Goal: Communication & Community: Answer question/provide support

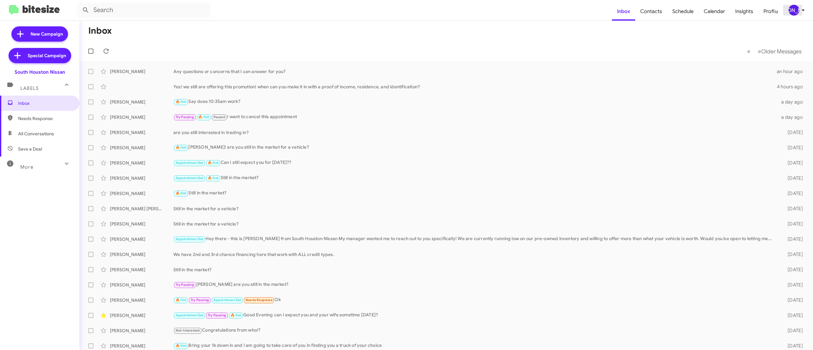
click at [797, 8] on div "[PERSON_NAME]" at bounding box center [794, 10] width 11 height 11
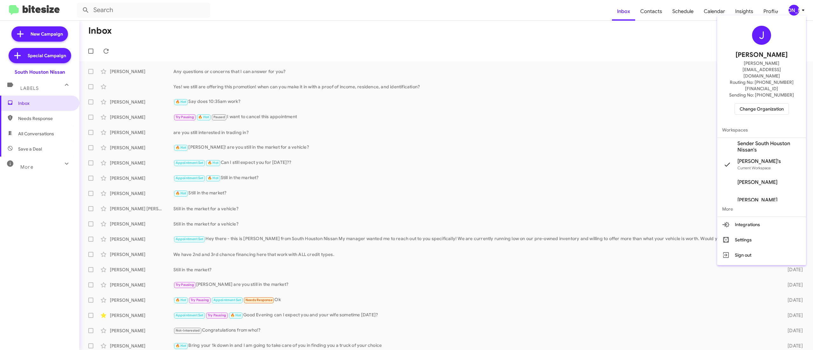
click at [755, 104] on span "Change Organization" at bounding box center [762, 109] width 44 height 11
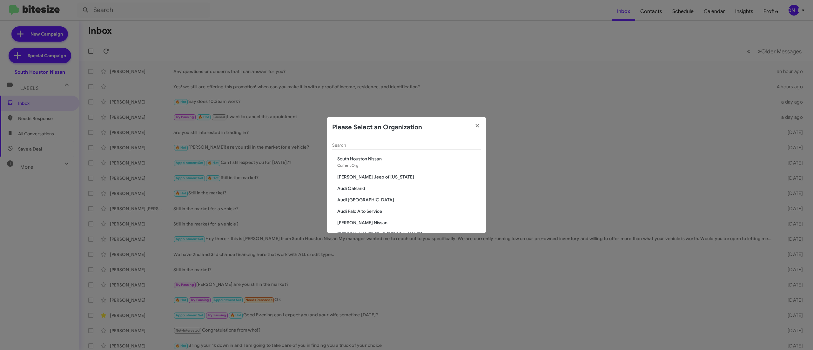
click at [392, 140] on div "Search" at bounding box center [406, 144] width 149 height 12
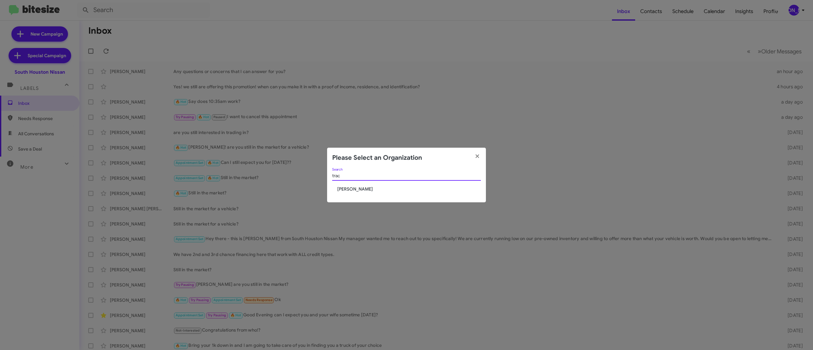
type input "trac"
click at [354, 190] on span "Tracy Toyota" at bounding box center [409, 189] width 144 height 6
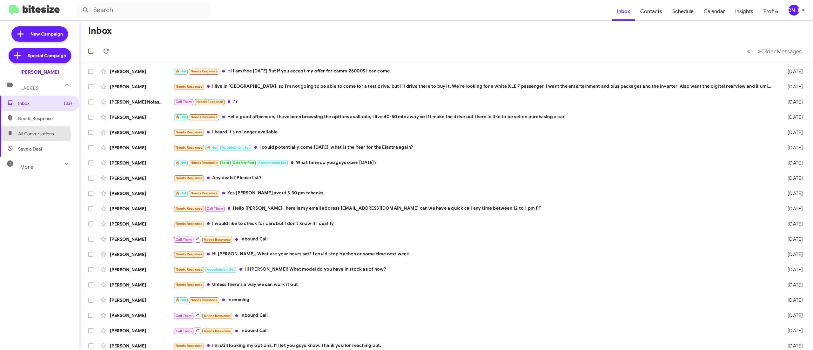
click at [20, 136] on span "All Conversations" at bounding box center [36, 134] width 36 height 6
type input "in:all-conversations"
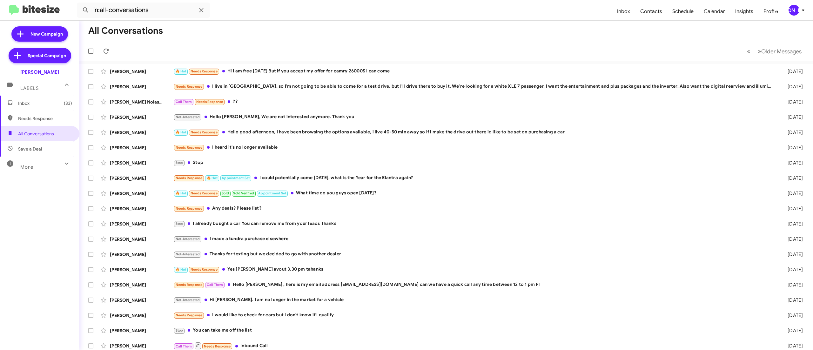
click at [765, 44] on mat-toolbar-row "« Previous » Next Older Messages" at bounding box center [446, 51] width 734 height 20
click at [762, 51] on span "Older Messages" at bounding box center [781, 51] width 40 height 7
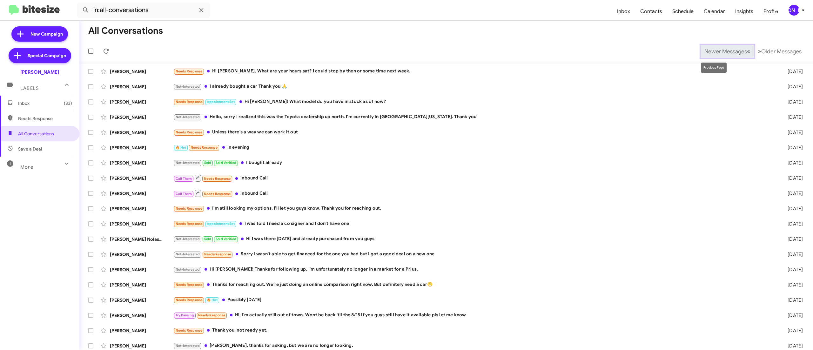
click at [704, 51] on span "Newer Messages" at bounding box center [725, 51] width 43 height 7
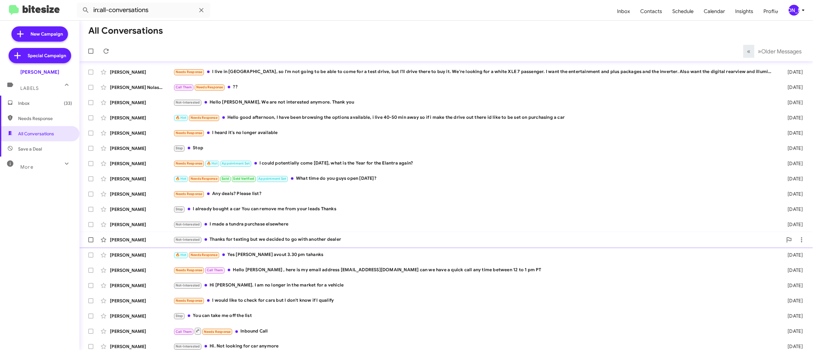
scroll to position [19, 0]
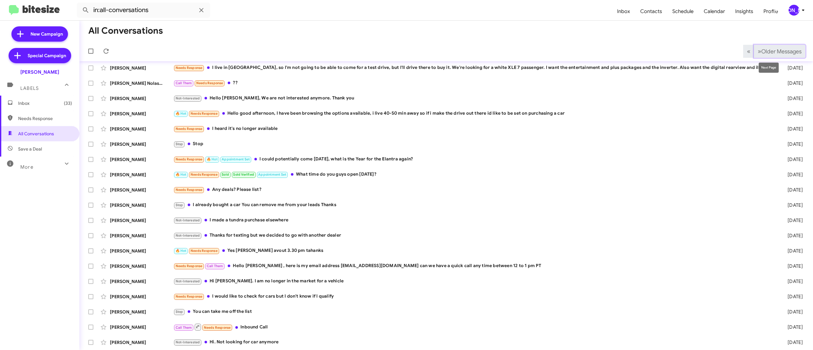
click at [772, 51] on span "Older Messages" at bounding box center [781, 51] width 40 height 7
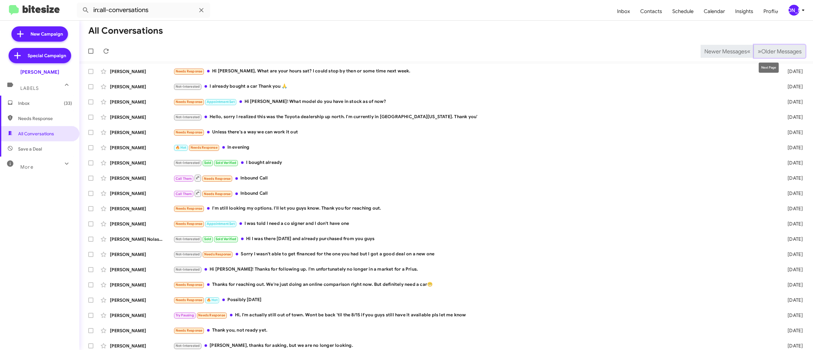
click at [771, 48] on span "Older Messages" at bounding box center [781, 51] width 40 height 7
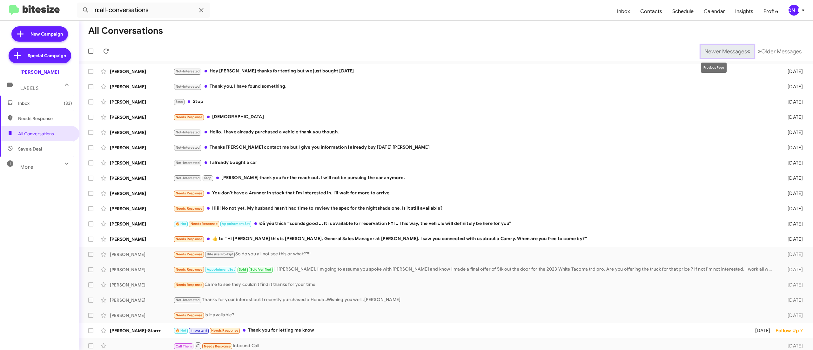
click at [704, 52] on span "Newer Messages" at bounding box center [725, 51] width 43 height 7
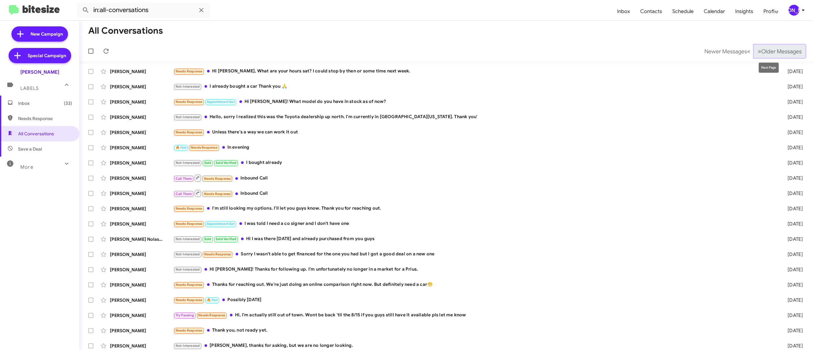
click at [774, 52] on span "Older Messages" at bounding box center [781, 51] width 40 height 7
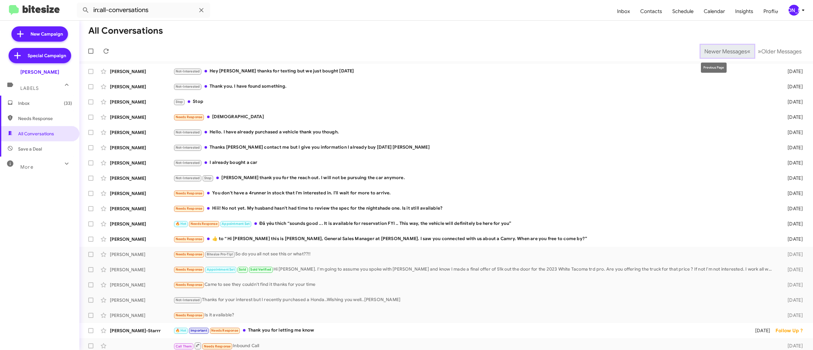
click at [718, 48] on span "Newer Messages" at bounding box center [725, 51] width 43 height 7
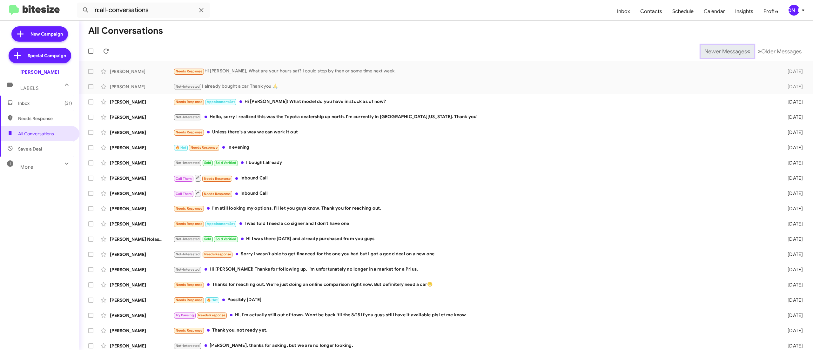
click at [711, 51] on span "Newer Messages" at bounding box center [725, 51] width 43 height 7
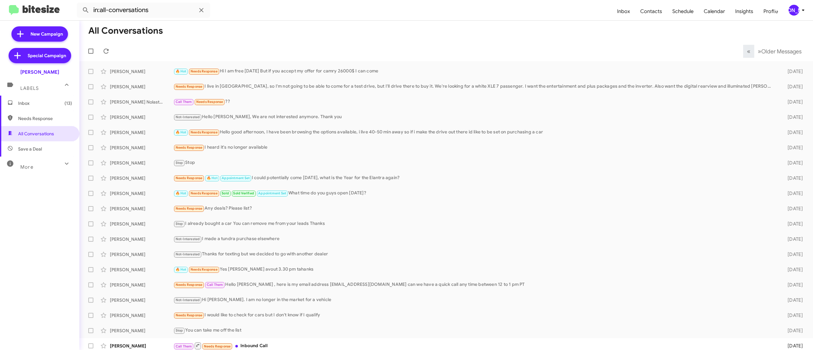
scroll to position [4, 0]
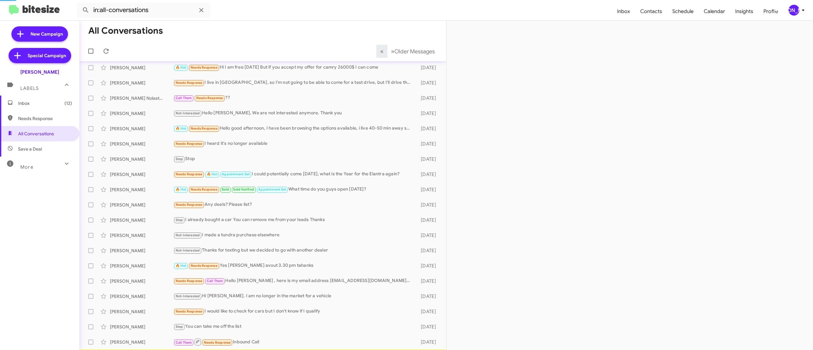
scroll to position [19, 0]
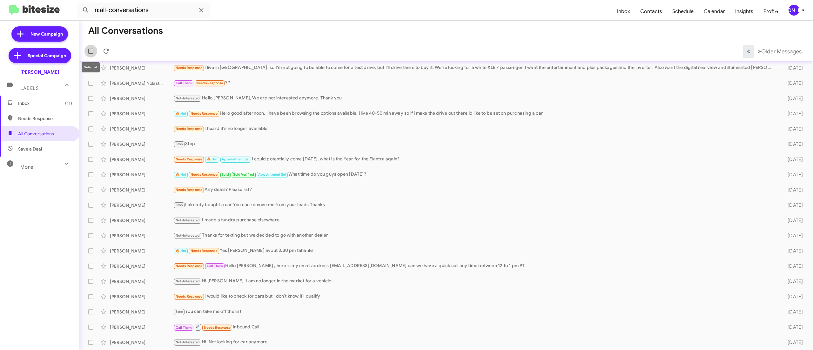
click at [90, 51] on span at bounding box center [90, 51] width 5 height 5
click at [91, 54] on input "checkbox" at bounding box center [91, 54] width 0 height 0
checkbox input "true"
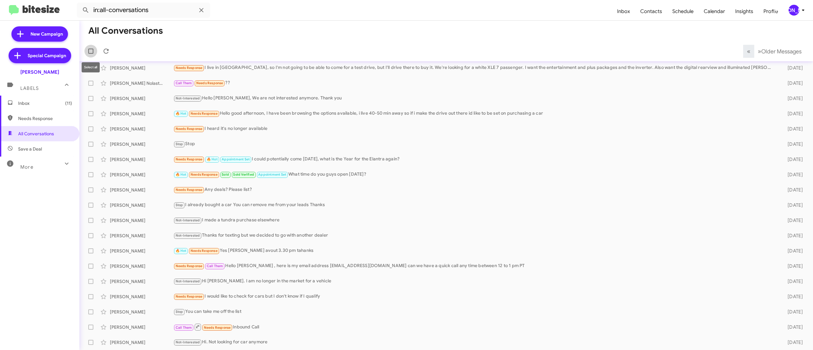
checkbox input "true"
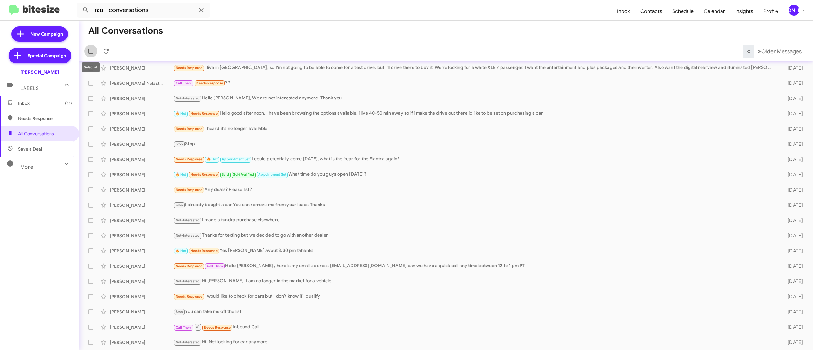
checkbox input "true"
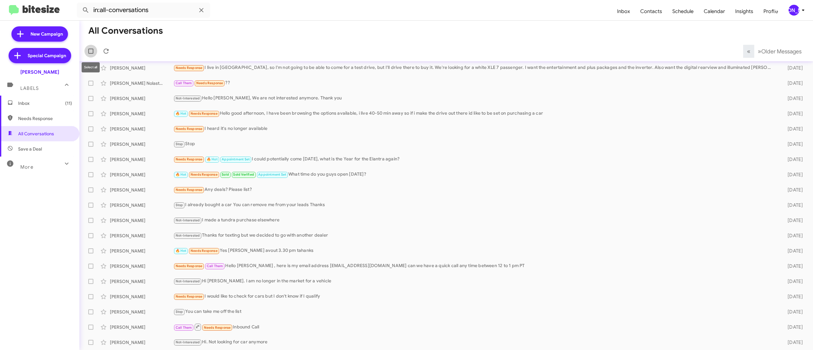
checkbox input "true"
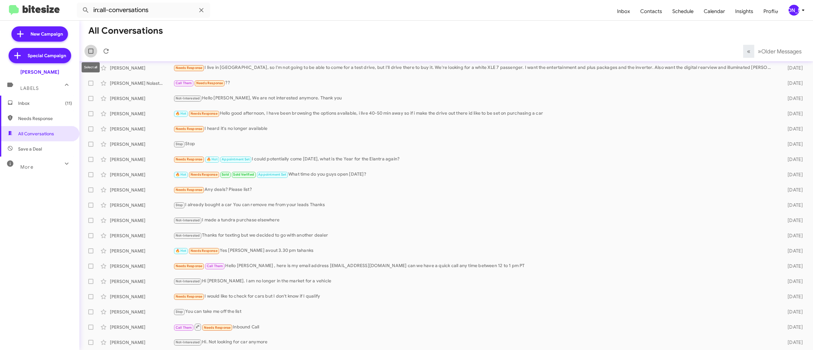
checkbox input "true"
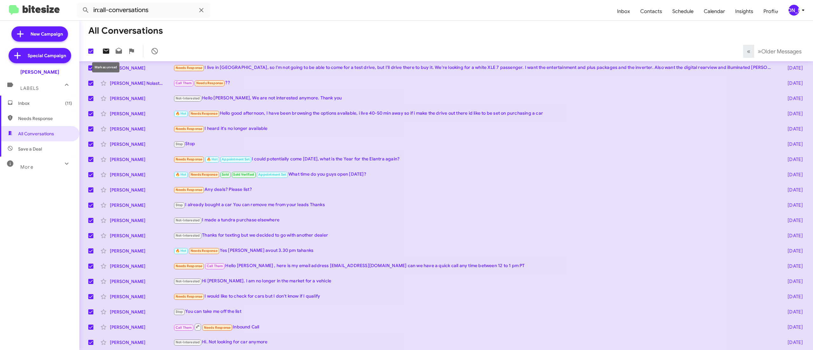
click at [102, 50] on icon at bounding box center [106, 51] width 8 height 8
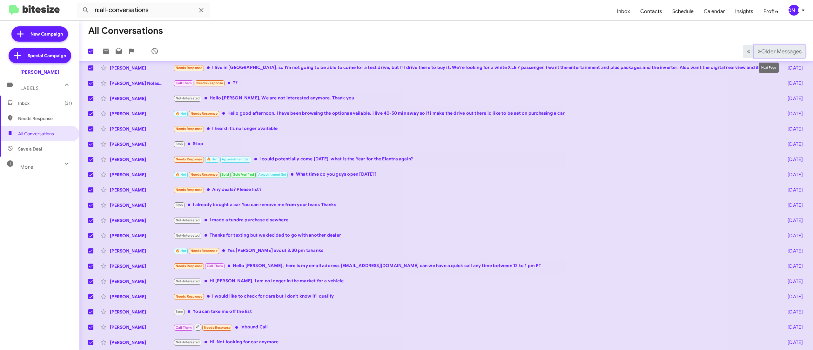
click at [767, 50] on span "Older Messages" at bounding box center [781, 51] width 40 height 7
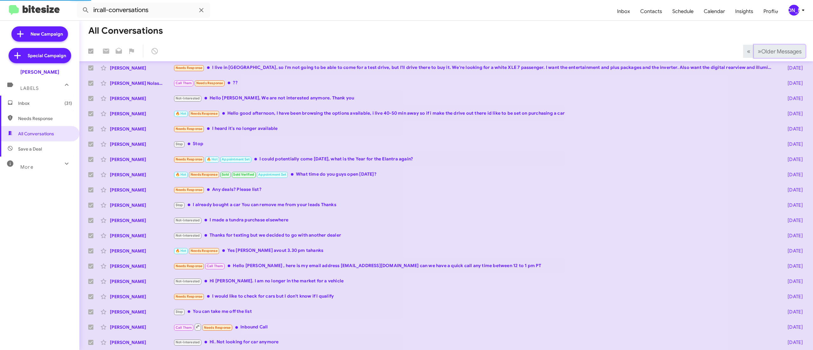
checkbox input "false"
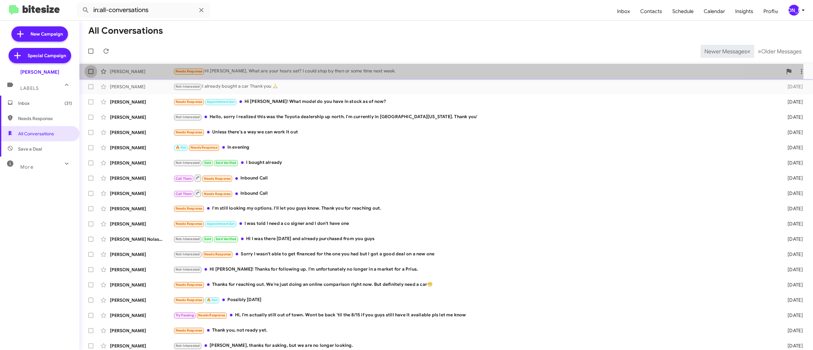
click at [88, 72] on label at bounding box center [90, 71] width 13 height 13
click at [91, 74] on input "checkbox" at bounding box center [91, 74] width 0 height 0
checkbox input "true"
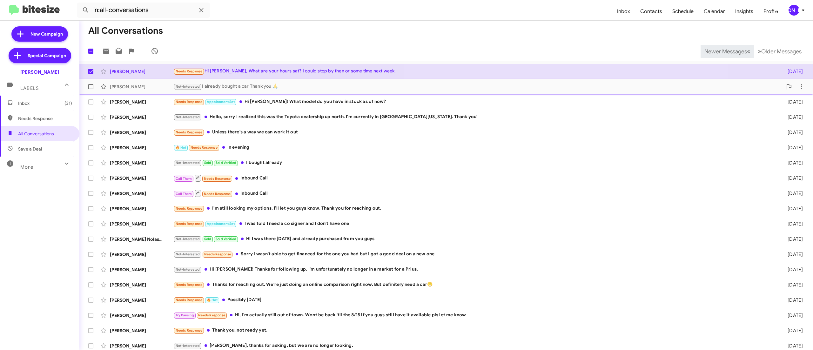
click at [92, 90] on label at bounding box center [90, 86] width 13 height 13
click at [91, 90] on input "checkbox" at bounding box center [91, 89] width 0 height 0
checkbox input "true"
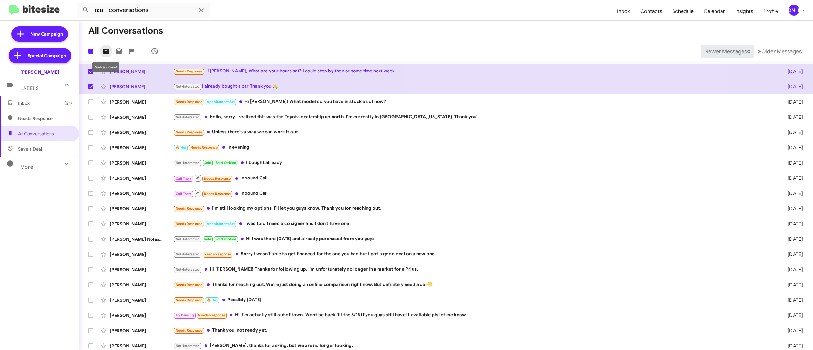
click at [104, 52] on icon at bounding box center [106, 51] width 6 height 5
click at [713, 50] on span "Newer Messages" at bounding box center [725, 51] width 43 height 7
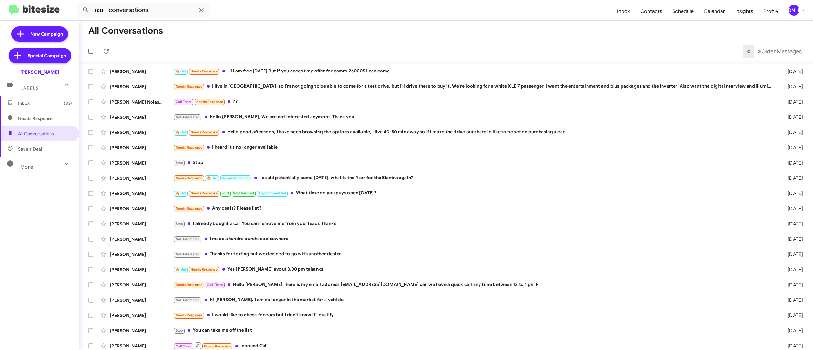
click at [797, 12] on div "[PERSON_NAME]" at bounding box center [794, 10] width 11 height 11
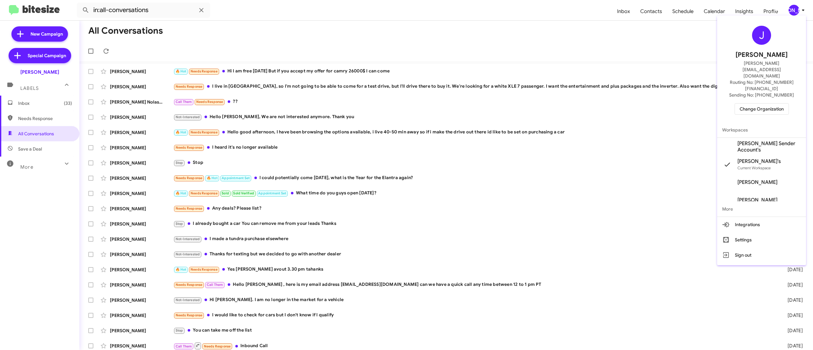
click at [760, 104] on span "Change Organization" at bounding box center [762, 109] width 44 height 11
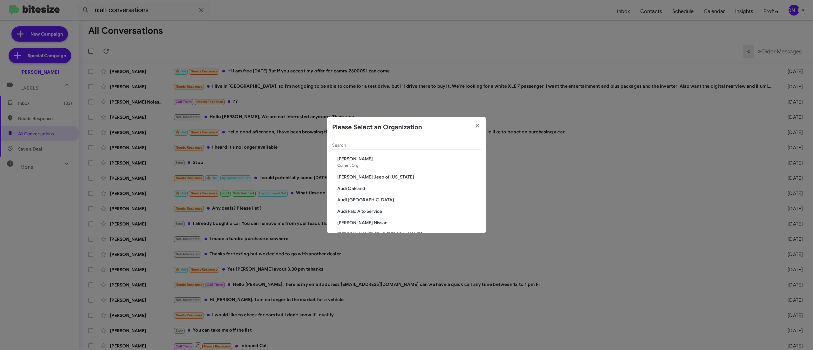
click at [391, 141] on div "Search" at bounding box center [406, 144] width 149 height 12
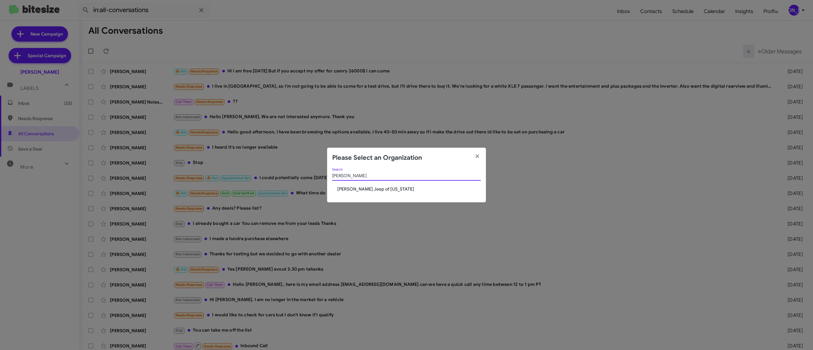
type input "adam"
click at [356, 190] on span "Adams Jeep of Maryland" at bounding box center [409, 189] width 144 height 6
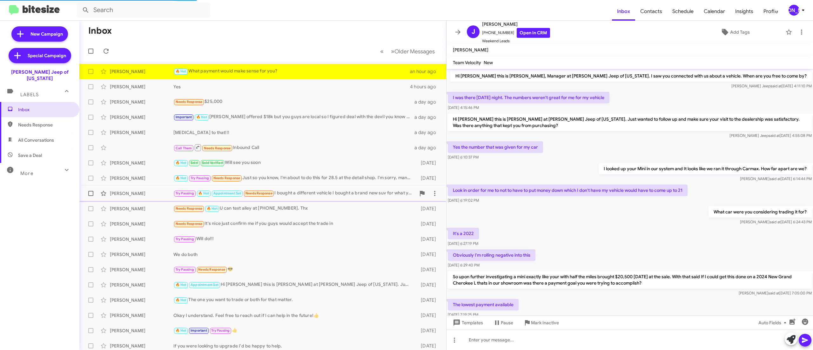
scroll to position [91, 0]
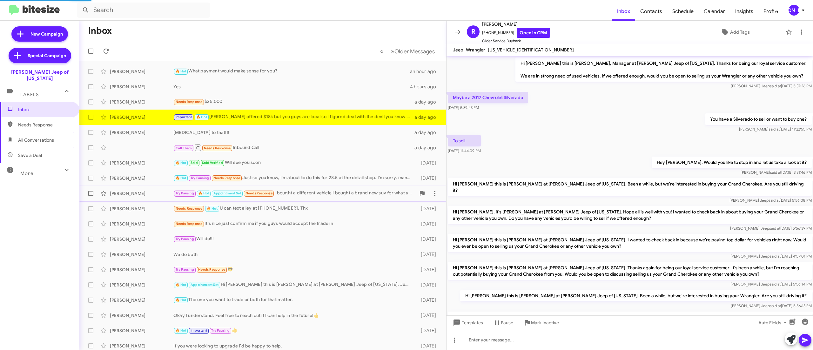
scroll to position [222, 0]
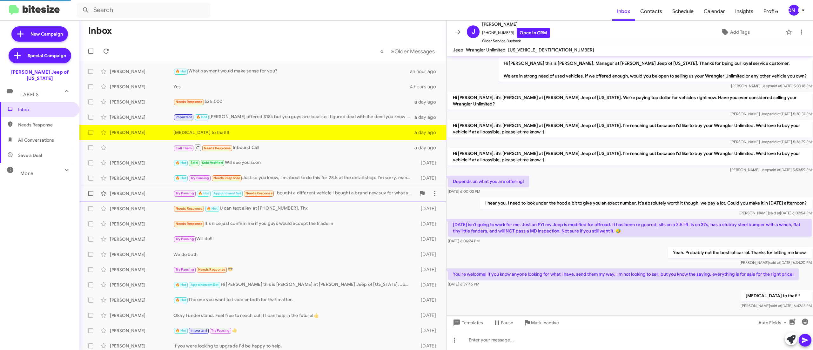
scroll to position [4, 0]
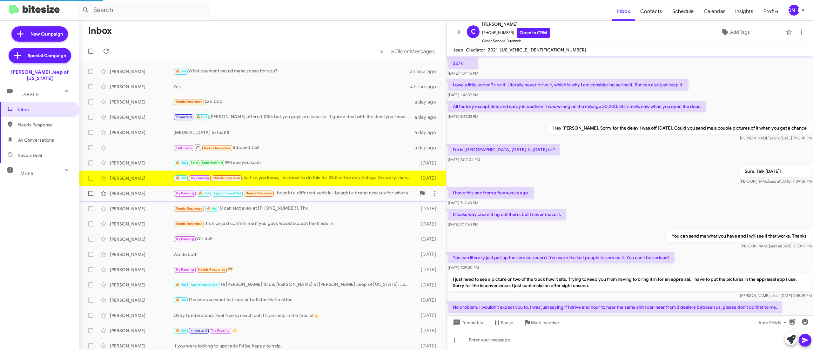
scroll to position [217, 0]
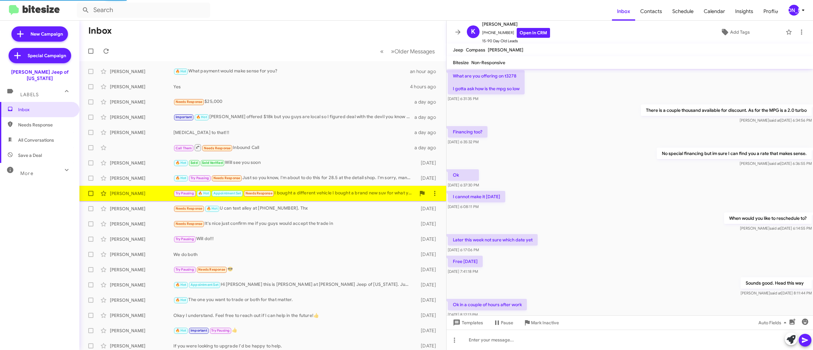
scroll to position [227, 0]
